Goal: Task Accomplishment & Management: Manage account settings

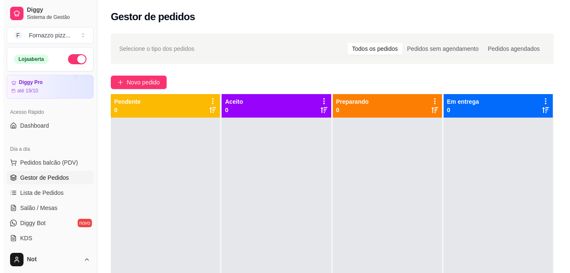
scroll to position [67, 0]
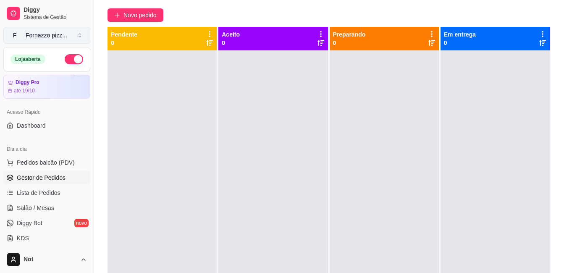
click at [84, 34] on button "F Fornazzo pizz ..." at bounding box center [46, 35] width 87 height 17
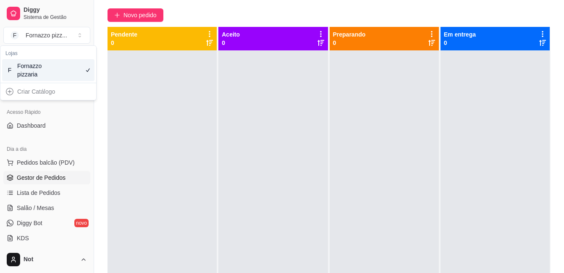
click at [167, 103] on div at bounding box center [162, 186] width 109 height 273
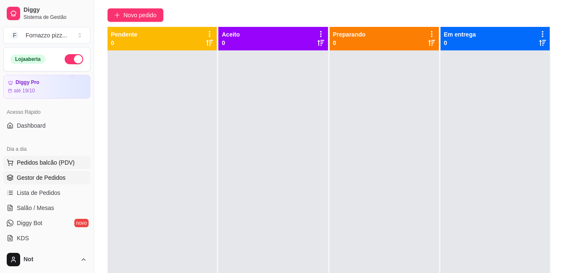
click at [65, 165] on span "Pedidos balcão (PDV)" at bounding box center [46, 162] width 58 height 8
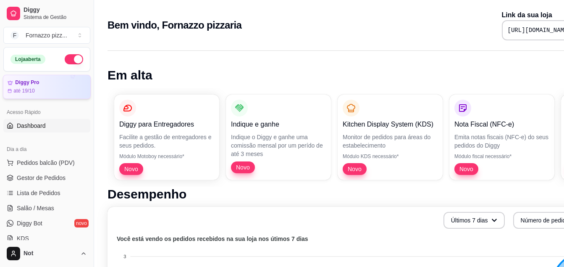
click at [83, 96] on div "Loja aberta Diggy Pro até 19/10" at bounding box center [47, 73] width 94 height 52
click at [83, 262] on html "Diggy Sistema de Gestão F Fornazzo pizz ... Loja aberta Diggy Pro até 19/10 Ace…" at bounding box center [282, 133] width 564 height 267
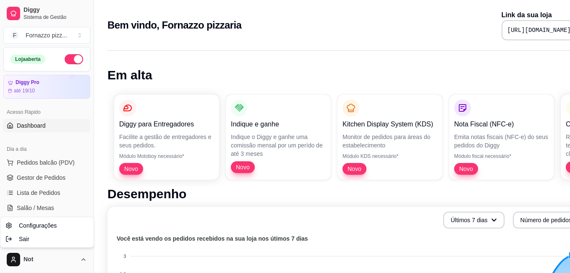
click at [104, 254] on html "Diggy Sistema de Gestão F Fornazzo pizz ... Loja aberta Diggy Pro até 19/10 Ace…" at bounding box center [285, 136] width 570 height 273
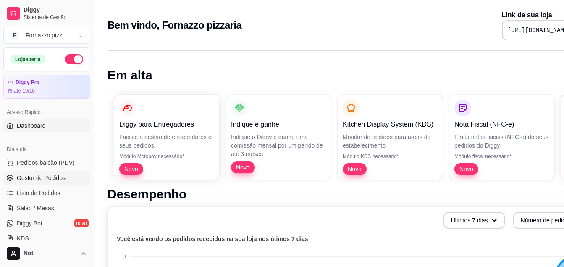
click at [39, 176] on span "Gestor de Pedidos" at bounding box center [41, 177] width 49 height 8
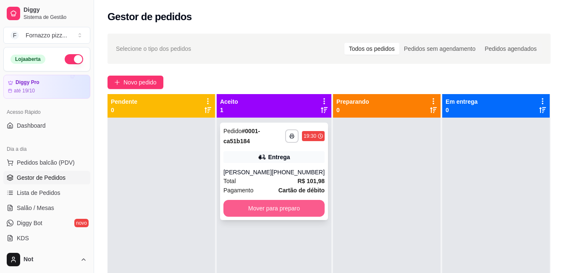
click at [262, 208] on button "Mover para preparo" at bounding box center [273, 208] width 101 height 17
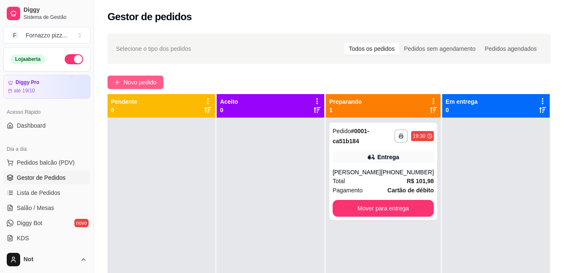
click at [135, 81] on span "Novo pedido" at bounding box center [139, 82] width 33 height 9
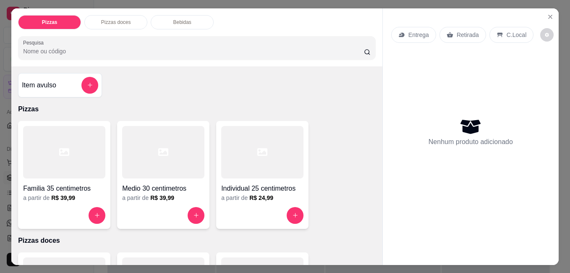
click at [58, 171] on div at bounding box center [64, 152] width 82 height 52
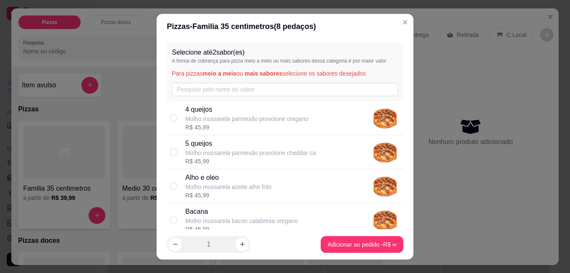
click at [233, 155] on p "Molho mussarela parmesão provolone cheddar ca" at bounding box center [250, 153] width 131 height 8
click at [298, 147] on p "5 queijos" at bounding box center [250, 144] width 131 height 10
checkbox input "false"
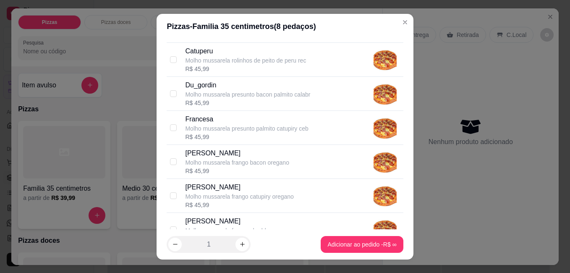
scroll to position [588, 0]
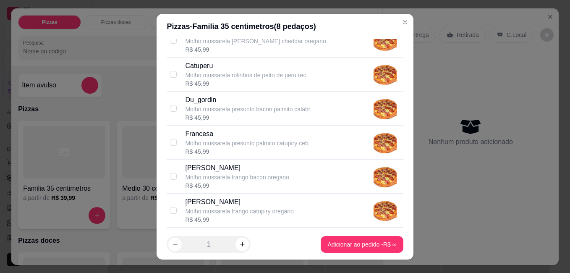
click at [215, 206] on p "[PERSON_NAME]" at bounding box center [239, 202] width 108 height 10
checkbox input "true"
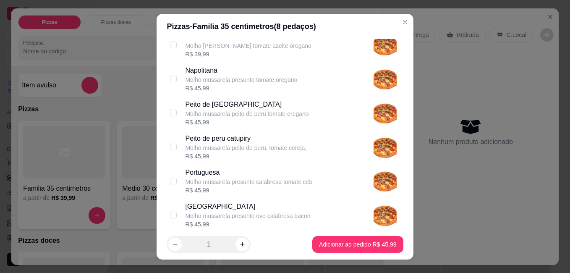
scroll to position [941, 0]
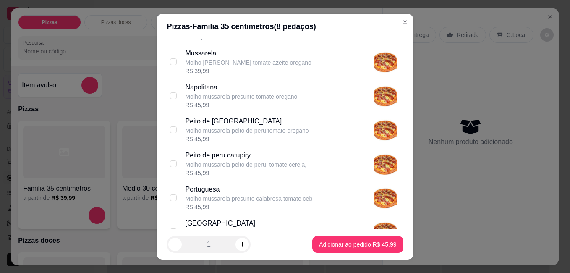
click at [229, 96] on p "Molho mussarela presunto tomate oregano" at bounding box center [241, 96] width 112 height 8
checkbox input "true"
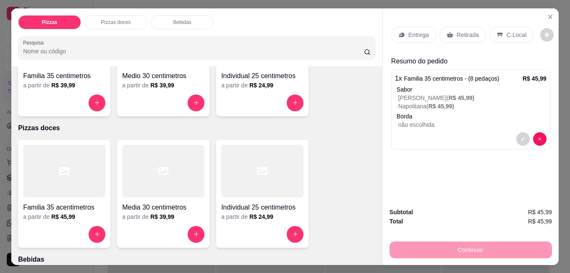
scroll to position [104, 0]
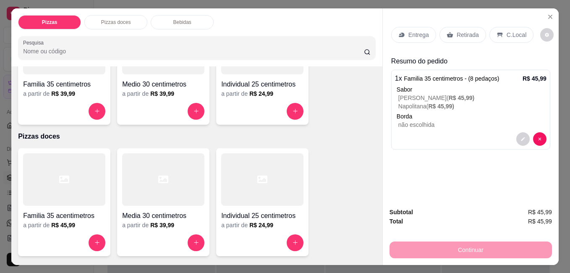
click at [464, 244] on div "Continuar" at bounding box center [471, 248] width 163 height 19
click at [486, 249] on div "Continuar" at bounding box center [471, 248] width 163 height 19
click at [466, 194] on div "Entrega Retirada C.Local Resumo do pedido 1 x Familia 35 centimetros - (8 pedaç…" at bounding box center [471, 104] width 176 height 192
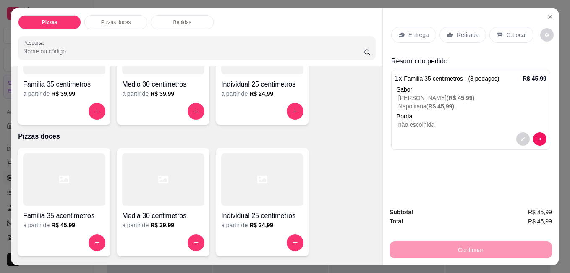
click at [476, 116] on p "Borda" at bounding box center [472, 116] width 150 height 8
click at [415, 32] on p "Entrega" at bounding box center [419, 35] width 21 height 8
click at [547, 13] on icon "Close" at bounding box center [550, 16] width 7 height 7
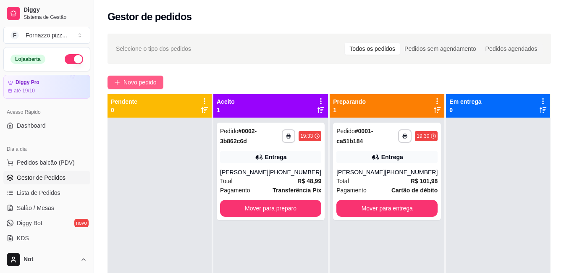
click at [142, 84] on span "Novo pedido" at bounding box center [139, 82] width 33 height 9
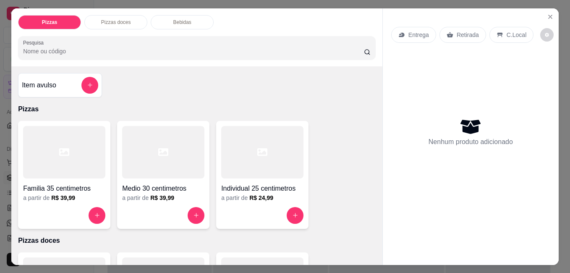
click at [62, 168] on div at bounding box center [64, 152] width 82 height 52
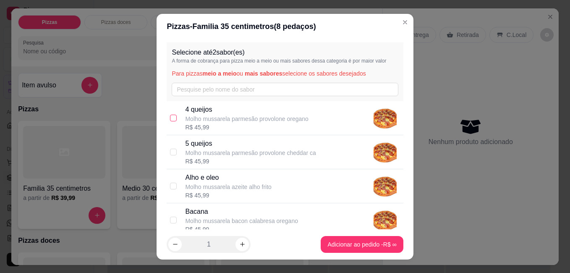
click at [173, 117] on input "checkbox" at bounding box center [173, 118] width 7 height 7
checkbox input "true"
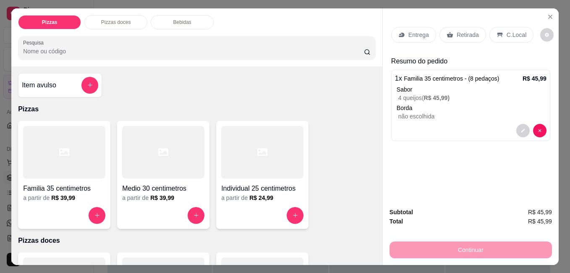
click at [92, 168] on div at bounding box center [64, 152] width 82 height 52
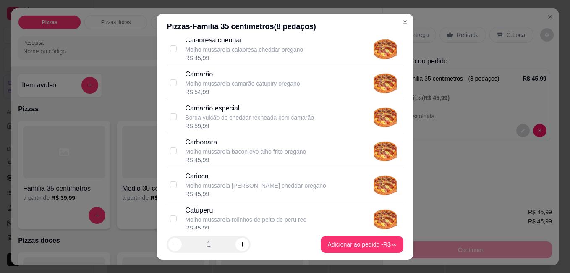
scroll to position [317, 0]
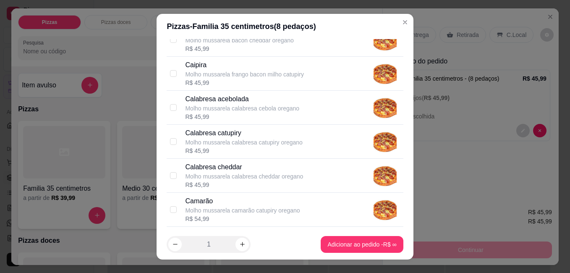
click at [188, 108] on p "Molho mussarela calabresa cebola oregano" at bounding box center [242, 108] width 114 height 8
checkbox input "true"
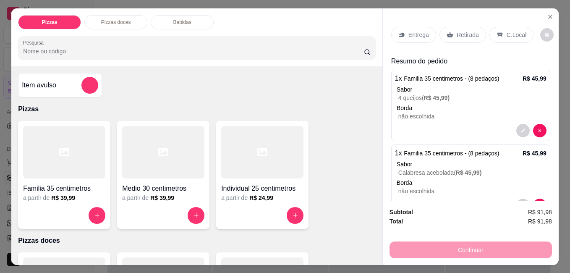
click at [416, 31] on p "Entrega" at bounding box center [419, 35] width 21 height 8
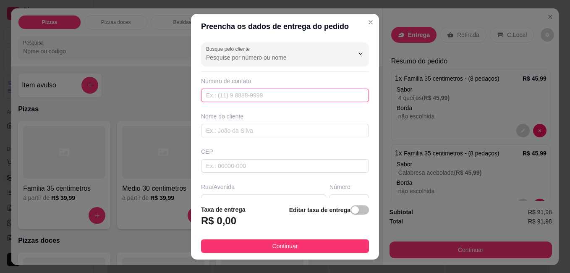
click at [237, 96] on input "text" at bounding box center [285, 95] width 168 height 13
type input "[PHONE_NUMBER]"
click at [227, 130] on input "text" at bounding box center [285, 130] width 168 height 13
type input "cosme"
click at [216, 197] on input "text" at bounding box center [263, 200] width 125 height 13
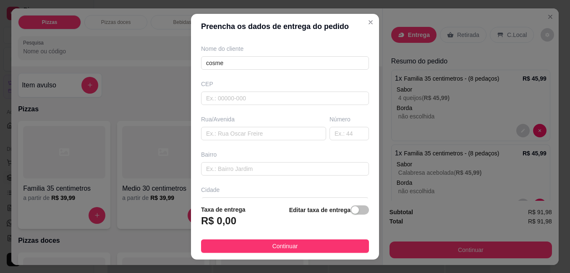
scroll to position [84, 0]
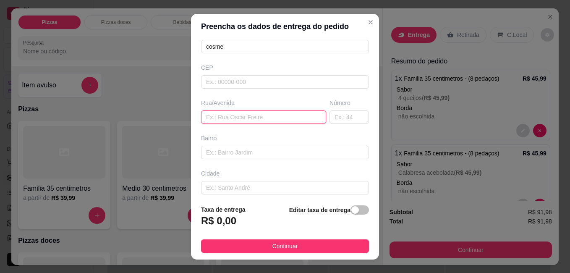
click at [237, 114] on input "text" at bounding box center [263, 116] width 125 height 13
type input "av juiz de fora"
click at [334, 123] on input "text" at bounding box center [349, 116] width 39 height 13
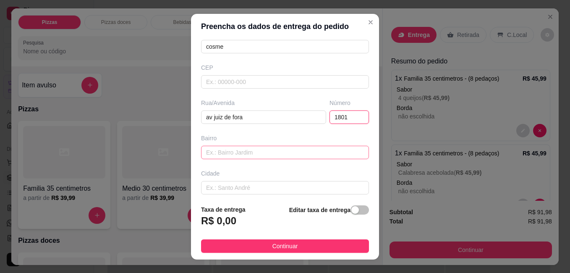
type input "1801"
click at [218, 152] on input "text" at bounding box center [285, 152] width 168 height 13
type input "grama"
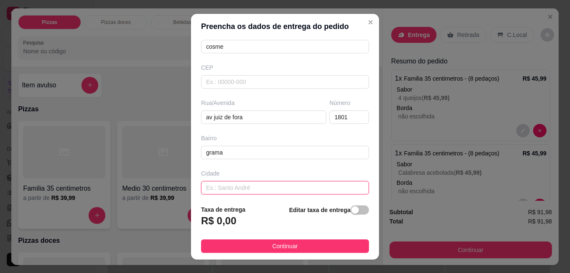
click at [210, 189] on input "text" at bounding box center [285, 187] width 168 height 13
type input "juiz de fora"
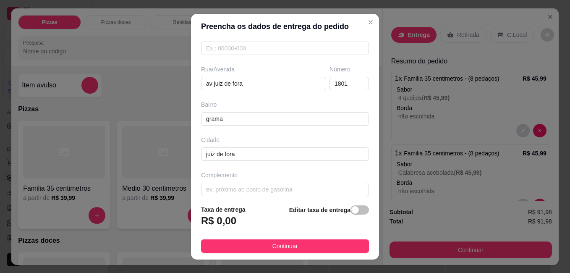
scroll to position [124, 0]
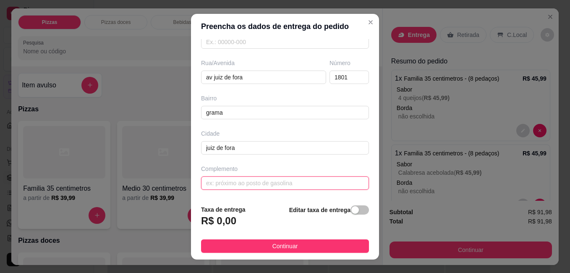
click at [278, 182] on input "text" at bounding box center [285, 182] width 168 height 13
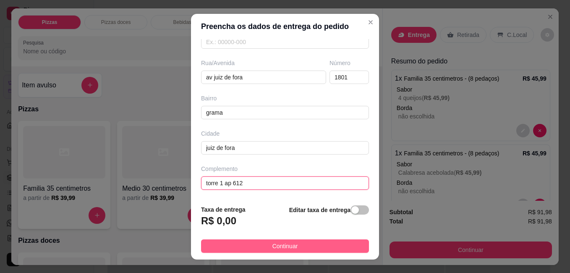
type input "torre 1 ap 612"
click at [294, 248] on button "Continuar" at bounding box center [285, 245] width 168 height 13
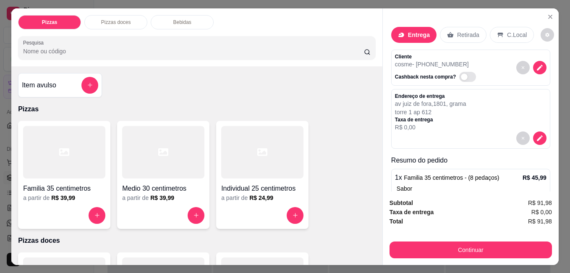
click at [444, 207] on div "Taxa de entrega R$ 0,00" at bounding box center [471, 211] width 163 height 9
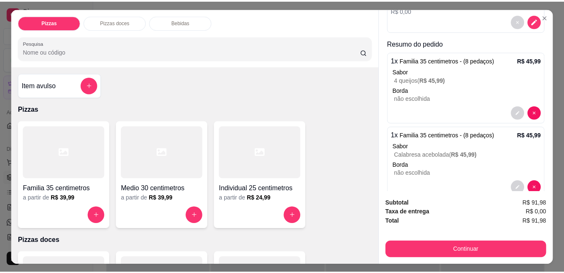
scroll to position [135, 0]
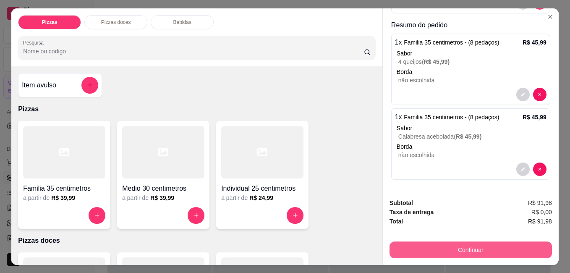
click at [463, 241] on button "Continuar" at bounding box center [471, 249] width 163 height 17
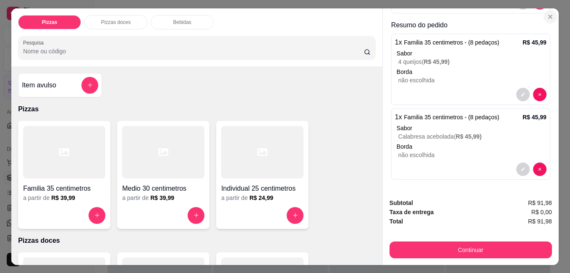
click at [552, 10] on button "Close" at bounding box center [550, 16] width 13 height 13
click at [552, 9] on div "Gestor de pedidos" at bounding box center [329, 14] width 470 height 29
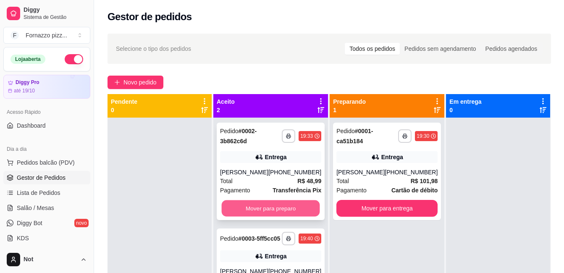
click at [261, 211] on button "Mover para preparo" at bounding box center [271, 208] width 98 height 16
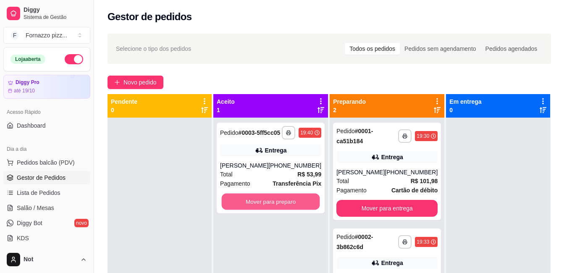
click at [261, 210] on button "Mover para preparo" at bounding box center [271, 202] width 98 height 16
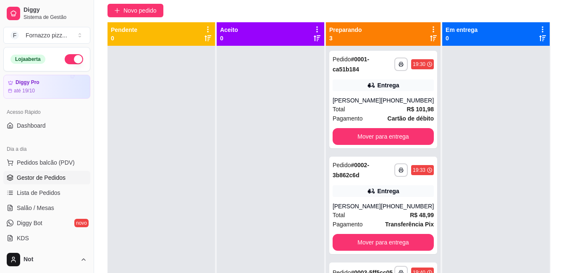
scroll to position [73, 0]
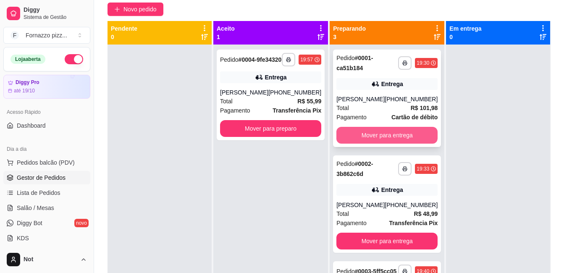
click at [368, 144] on button "Mover para entrega" at bounding box center [386, 135] width 101 height 17
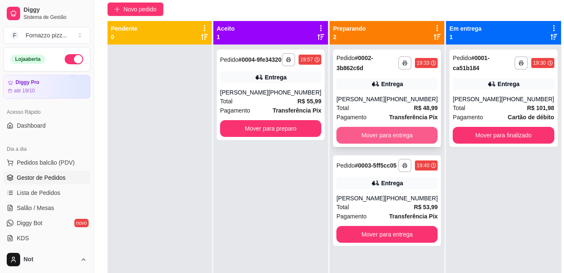
click at [381, 137] on button "Mover para entrega" at bounding box center [386, 135] width 101 height 17
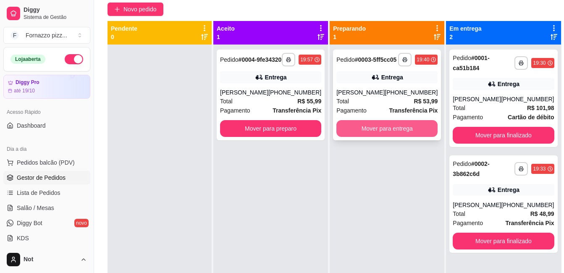
click at [379, 137] on button "Mover para entrega" at bounding box center [386, 128] width 101 height 17
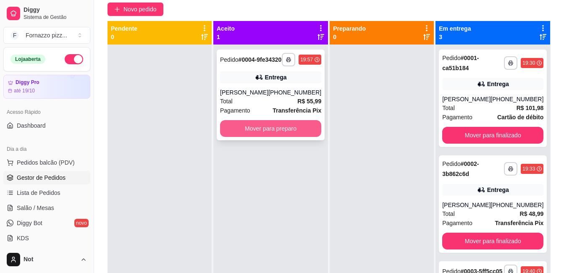
click at [255, 137] on button "Mover para preparo" at bounding box center [270, 128] width 101 height 17
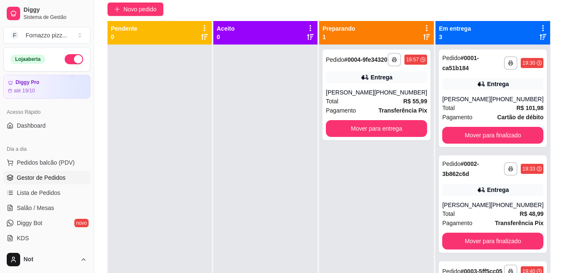
click at [388, 206] on div "**********" at bounding box center [376, 181] width 115 height 273
click at [380, 129] on button "Mover para entrega" at bounding box center [377, 129] width 98 height 16
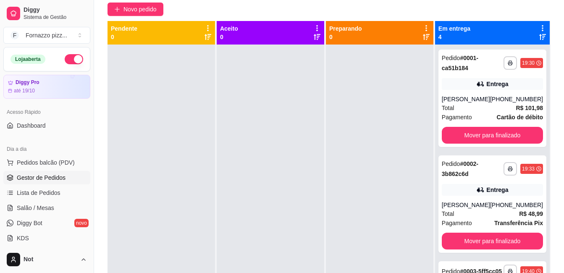
drag, startPoint x: 380, startPoint y: 129, endPoint x: 339, endPoint y: 110, distance: 44.5
click at [339, 110] on div at bounding box center [380, 181] width 108 height 273
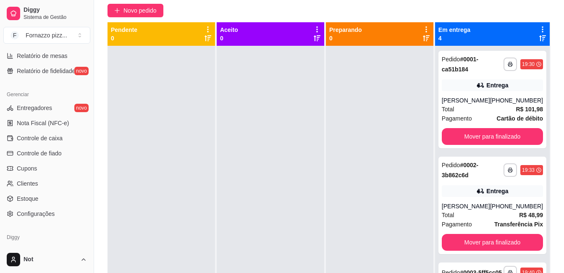
scroll to position [299, 0]
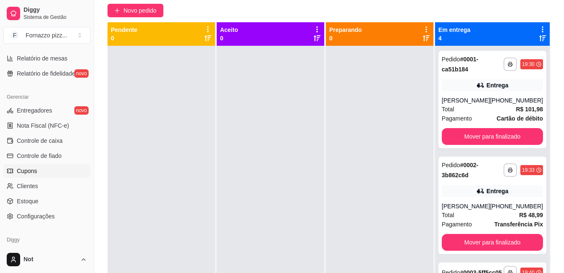
click at [28, 166] on link "Cupons" at bounding box center [46, 170] width 87 height 13
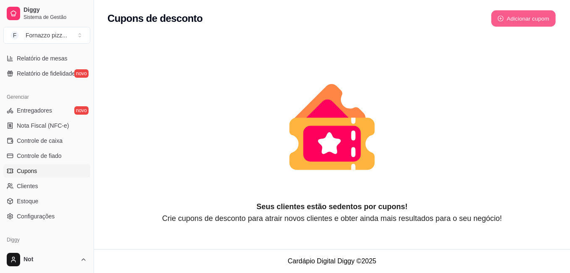
click at [519, 16] on button "Adicionar cupom" at bounding box center [523, 18] width 65 height 16
select select "FIXED_VALUE"
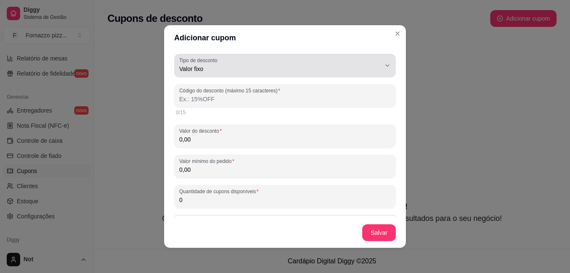
click at [375, 61] on button "Tipo de desconto Valor fixo" at bounding box center [285, 66] width 222 height 24
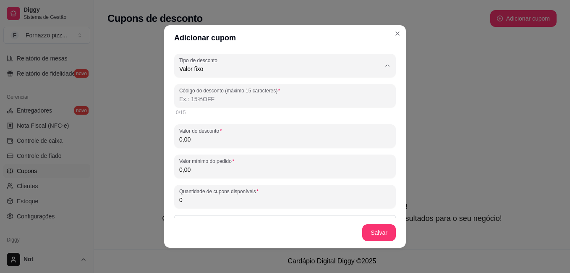
click at [458, 125] on div "Adicionar cupom FIXED_VALUE Tipo de desconto Valor fixo Porcentagem Frete gráti…" at bounding box center [285, 136] width 570 height 273
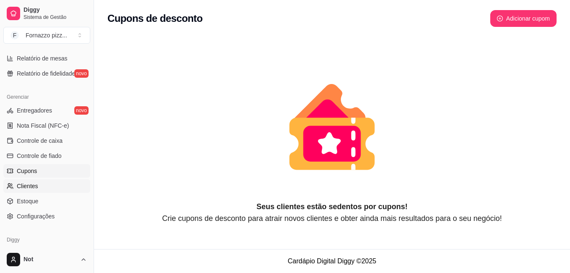
click at [58, 182] on link "Clientes" at bounding box center [46, 185] width 87 height 13
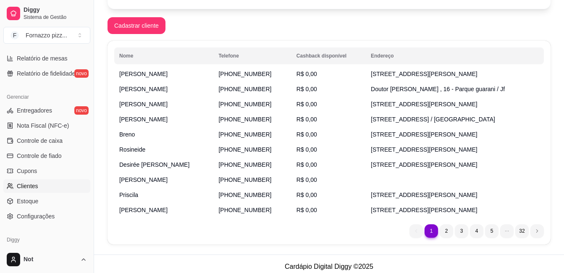
scroll to position [134, 0]
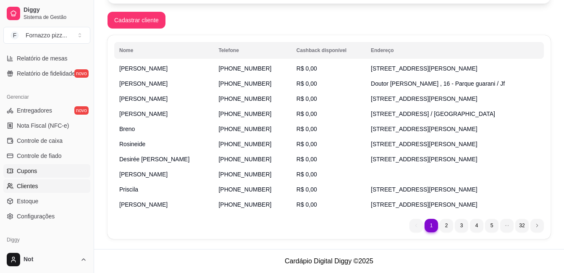
click at [24, 173] on span "Cupons" at bounding box center [27, 171] width 20 height 8
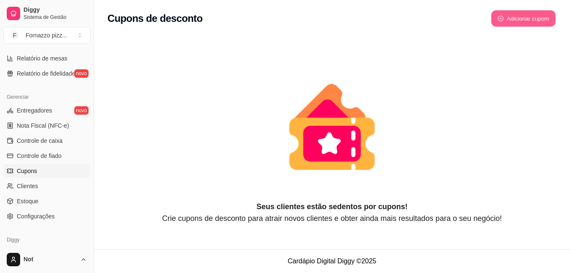
click at [506, 16] on button "Adicionar cupom" at bounding box center [523, 18] width 65 height 16
select select "FIXED_VALUE"
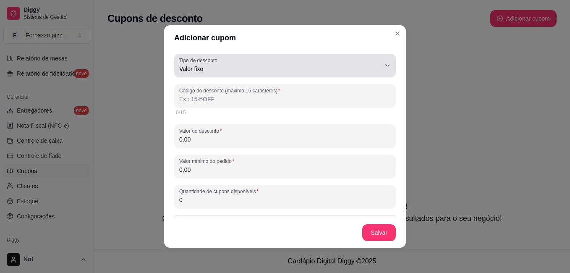
click at [373, 64] on button "Tipo de desconto Valor fixo" at bounding box center [285, 66] width 222 height 24
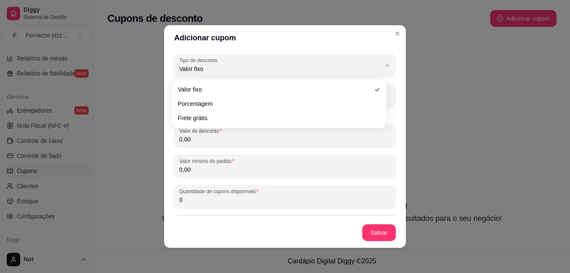
click at [341, 110] on ul "Valor fixo Porcentagem Frete grátis" at bounding box center [279, 104] width 209 height 42
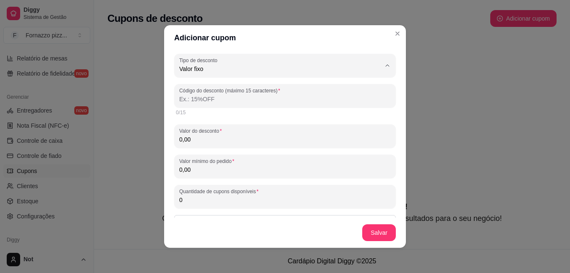
click at [231, 103] on span "Porcentagem" at bounding box center [275, 103] width 186 height 8
type input "PERCENTAGE"
select select "PERCENTAGE"
click at [217, 97] on input "Código do desconto (máximo 15 caracteres)" at bounding box center [285, 99] width 212 height 8
type input "5"
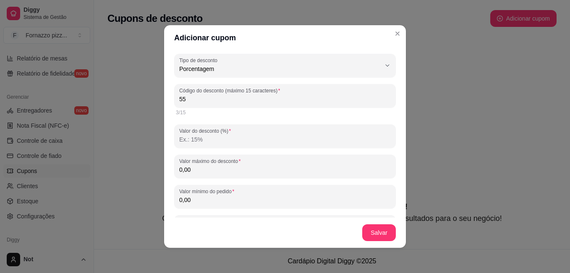
type input "5"
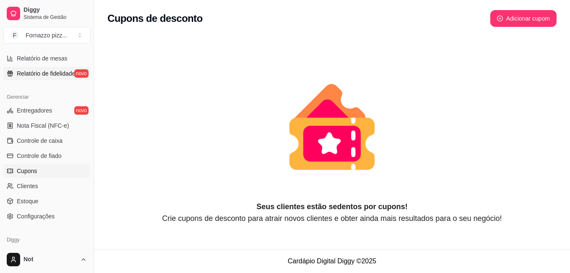
click at [80, 70] on link "Relatório de fidelidade novo" at bounding box center [46, 73] width 87 height 13
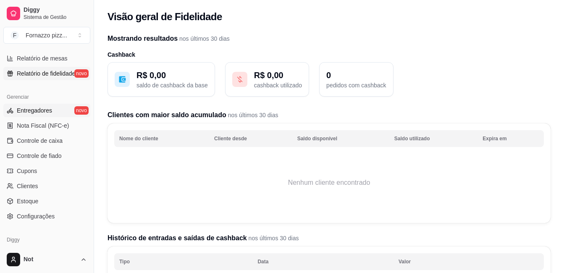
click at [57, 115] on link "Entregadores novo" at bounding box center [46, 110] width 87 height 13
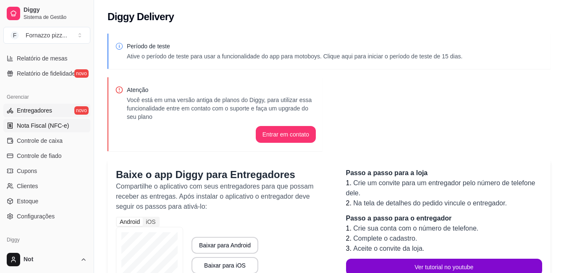
click at [54, 125] on span "Nota Fiscal (NFC-e)" at bounding box center [43, 125] width 52 height 8
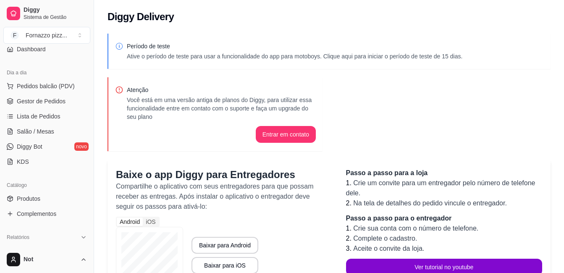
scroll to position [64, 0]
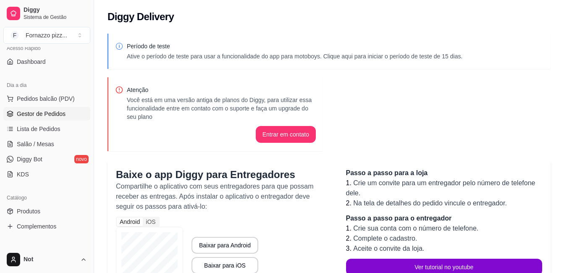
click at [43, 114] on span "Gestor de Pedidos" at bounding box center [41, 114] width 49 height 8
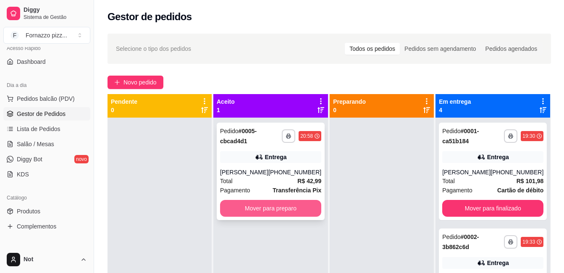
click at [279, 206] on button "Mover para preparo" at bounding box center [270, 208] width 101 height 17
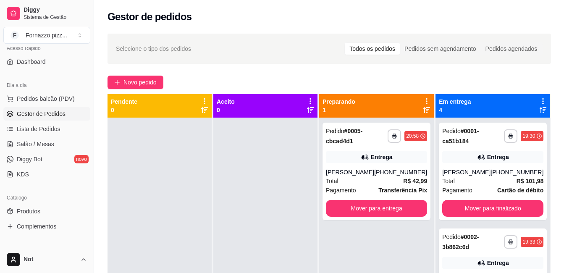
click at [311, 98] on icon at bounding box center [310, 101] width 2 height 6
click at [435, 46] on div "Pedidos sem agendamento" at bounding box center [440, 49] width 81 height 12
click at [400, 43] on input "Pedidos sem agendamento" at bounding box center [400, 43] width 0 height 0
click at [503, 50] on div "Pedidos agendados" at bounding box center [511, 49] width 61 height 12
click at [481, 43] on input "Pedidos agendados" at bounding box center [481, 43] width 0 height 0
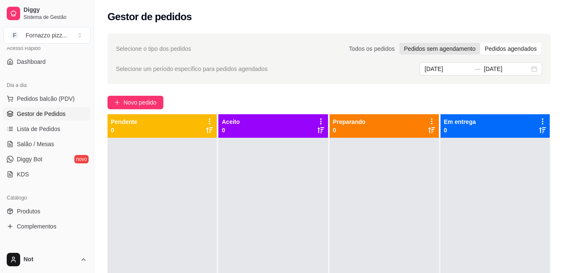
click at [447, 52] on div "Pedidos sem agendamento" at bounding box center [439, 49] width 81 height 12
click at [399, 43] on input "Pedidos sem agendamento" at bounding box center [399, 43] width 0 height 0
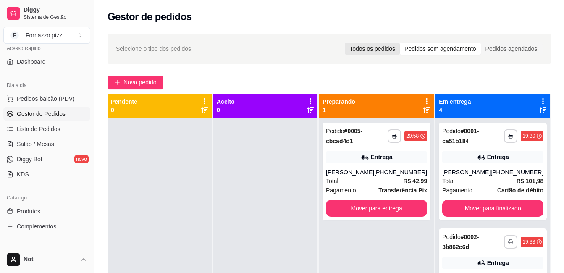
click at [375, 47] on div "Todos os pedidos" at bounding box center [372, 49] width 55 height 12
click at [345, 43] on input "Todos os pedidos" at bounding box center [345, 43] width 0 height 0
click at [79, 37] on button "F Fornazzo pizz ..." at bounding box center [46, 35] width 87 height 17
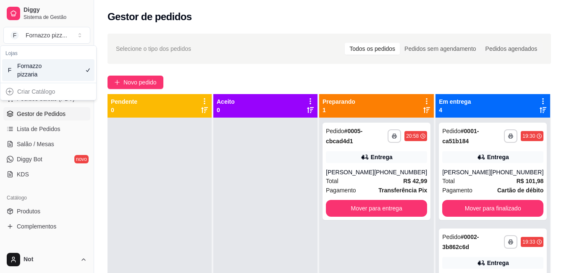
click at [156, 162] on div at bounding box center [160, 254] width 104 height 273
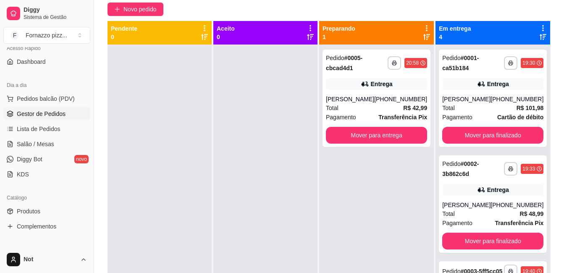
scroll to position [72, 0]
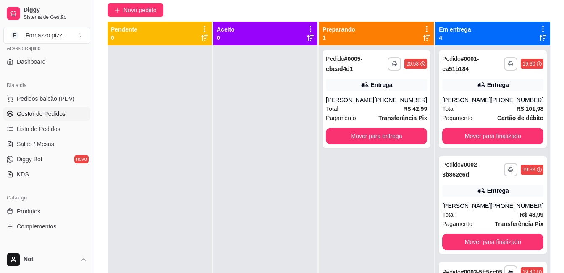
click at [308, 182] on div at bounding box center [265, 181] width 104 height 273
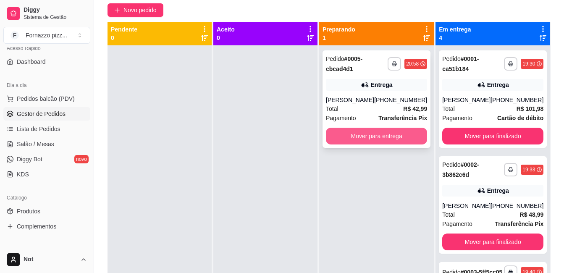
click at [372, 138] on button "Mover para entrega" at bounding box center [376, 136] width 101 height 17
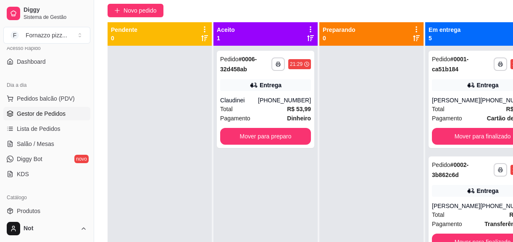
scroll to position [63, 0]
click at [406, 146] on div at bounding box center [371, 167] width 104 height 242
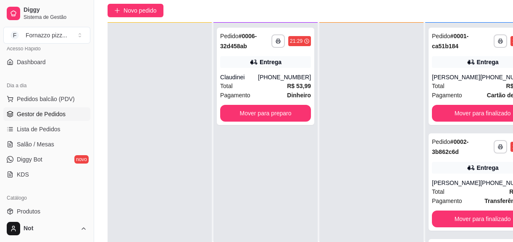
scroll to position [24, 0]
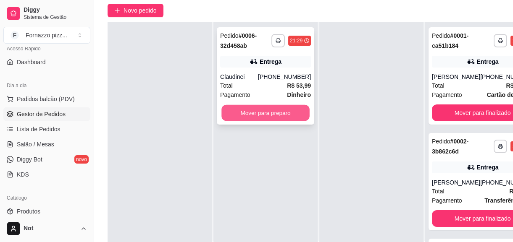
click at [259, 109] on button "Mover para preparo" at bounding box center [265, 113] width 88 height 16
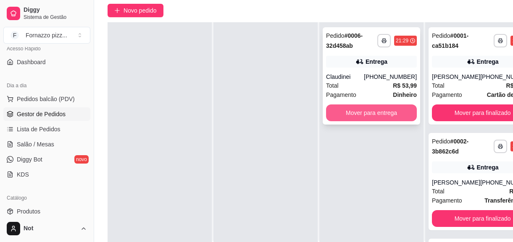
click at [355, 113] on button "Mover para entrega" at bounding box center [371, 113] width 91 height 17
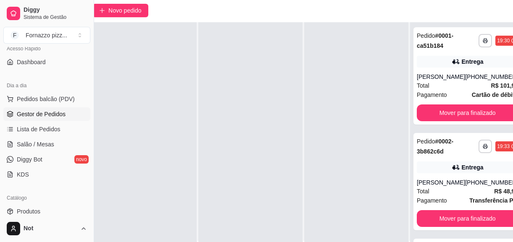
scroll to position [72, 30]
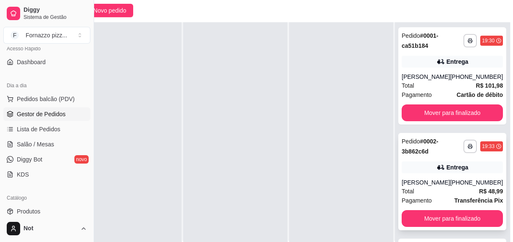
click at [466, 172] on div "Entrega" at bounding box center [451, 168] width 101 height 12
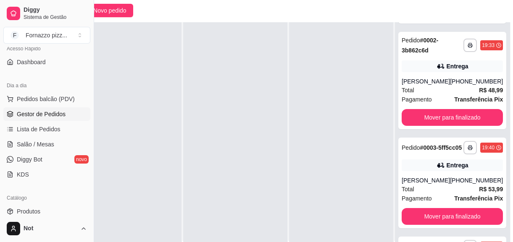
scroll to position [0, 0]
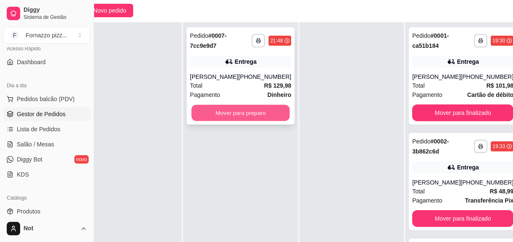
click at [236, 112] on button "Mover para preparo" at bounding box center [240, 113] width 98 height 16
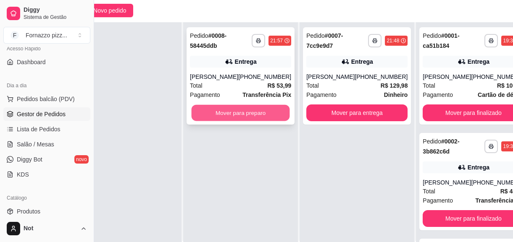
click at [239, 110] on button "Mover para preparo" at bounding box center [240, 113] width 98 height 16
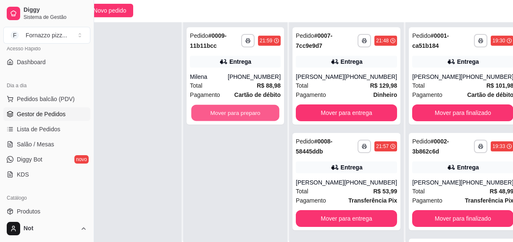
click at [239, 110] on button "Mover para preparo" at bounding box center [235, 113] width 88 height 16
